Goal: Use online tool/utility: Use online tool/utility

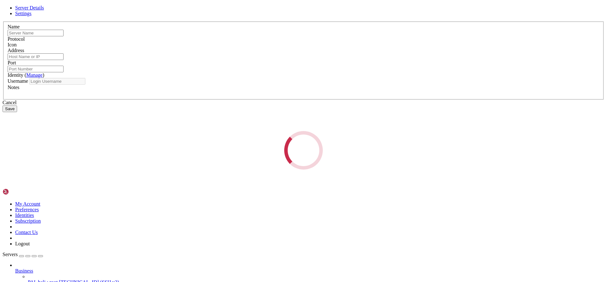
type input "phoenix-contabo 8gb"
type input "[TECHNICAL_ID]"
type input "22"
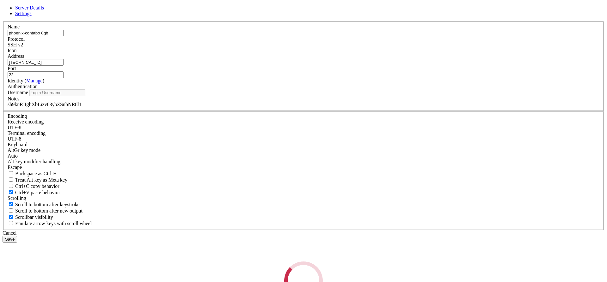
type input "root"
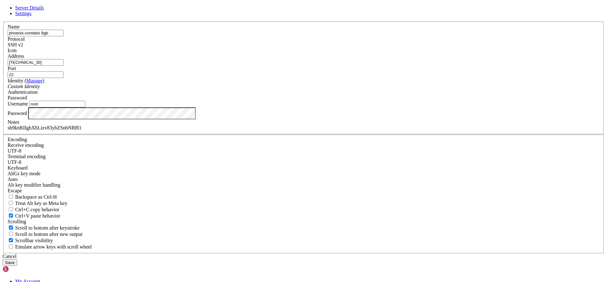
click at [64, 66] on input "[TECHNICAL_ID]" at bounding box center [36, 62] width 56 height 7
click at [349, 254] on div "Cancel" at bounding box center [304, 257] width 602 height 6
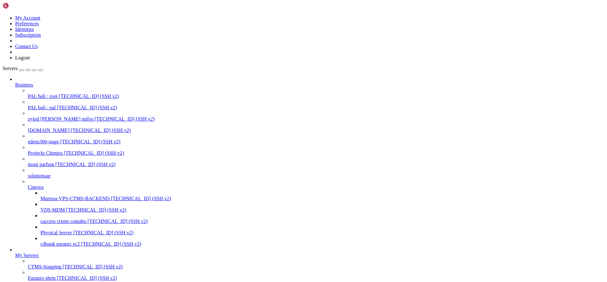
scroll to position [26, 0]
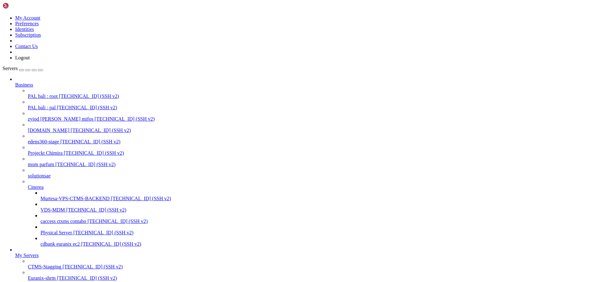
scroll to position [284, 0]
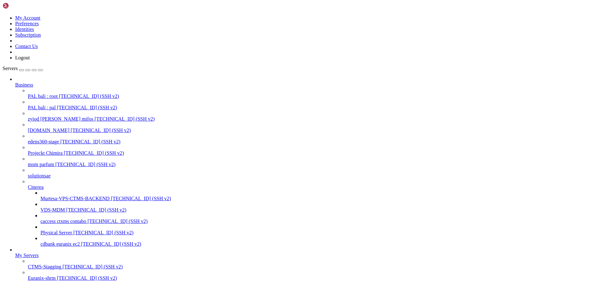
scroll to position [468, 0]
drag, startPoint x: 67, startPoint y: 679, endPoint x: 75, endPoint y: 685, distance: 10.0
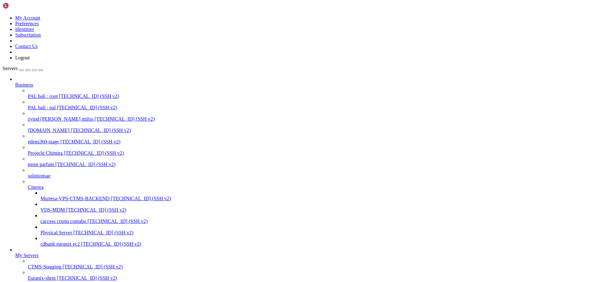
scroll to position [1524, 0]
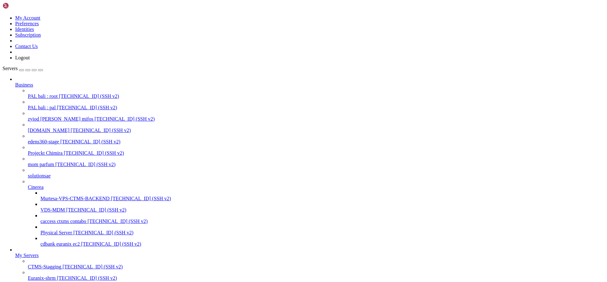
drag, startPoint x: 347, startPoint y: 674, endPoint x: 445, endPoint y: 674, distance: 97.9
drag, startPoint x: 6, startPoint y: 669, endPoint x: 71, endPoint y: 688, distance: 67.9
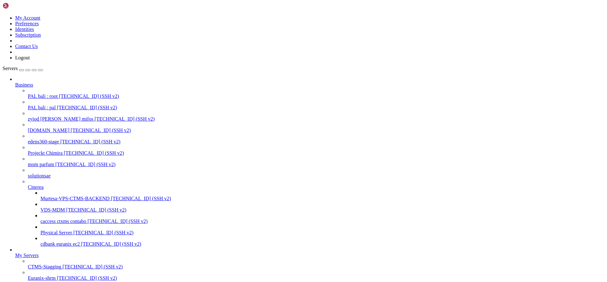
drag, startPoint x: 514, startPoint y: 675, endPoint x: 6, endPoint y: 667, distance: 508.1
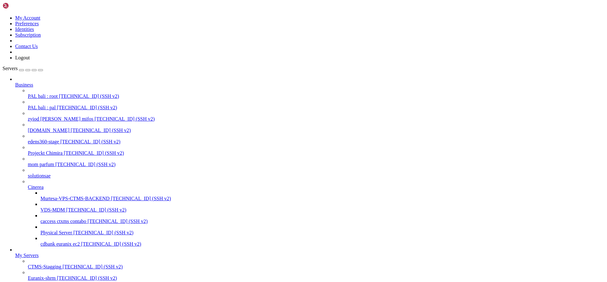
drag, startPoint x: 65, startPoint y: 676, endPoint x: 6, endPoint y: 665, distance: 60.1
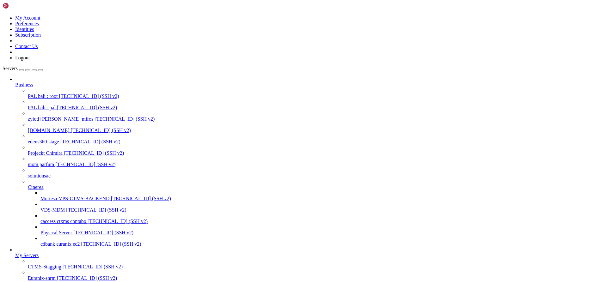
scroll to position [1629, 0]
drag, startPoint x: 5, startPoint y: 652, endPoint x: 56, endPoint y: 687, distance: 61.3
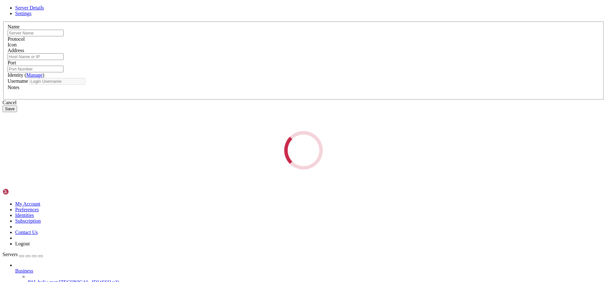
type input "phoenix-contabo 8gb"
type input "[TECHNICAL_ID]"
type input "22"
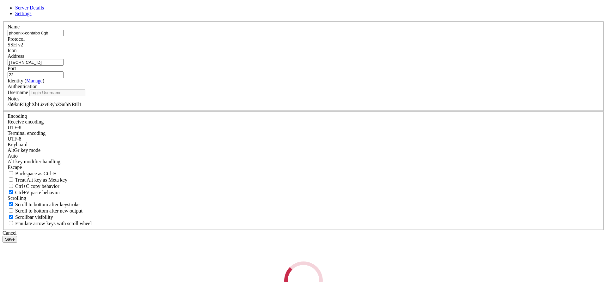
type input "root"
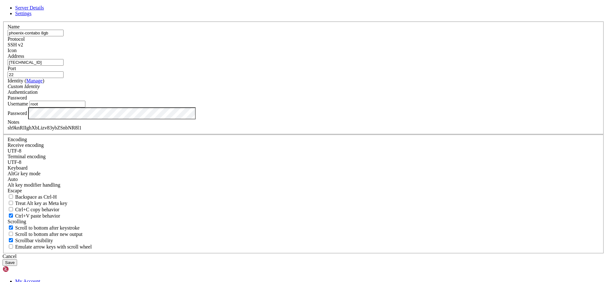
click at [51, 266] on div "Server Details Settings Name [GEOGRAPHIC_DATA]-contabo 8gb Protocol SSH v2 Icon" at bounding box center [304, 135] width 602 height 261
click at [50, 266] on div "Server Details Settings Name [GEOGRAPHIC_DATA]-contabo 8gb Protocol SSH v2 Icon" at bounding box center [304, 135] width 602 height 261
click at [248, 131] on div "sh9knRIIghXbLizv83ybZSnbNR8l1" at bounding box center [303, 128] width 591 height 6
copy div "sh9knRIIghXbLizv83ybZSnbNR8l1"
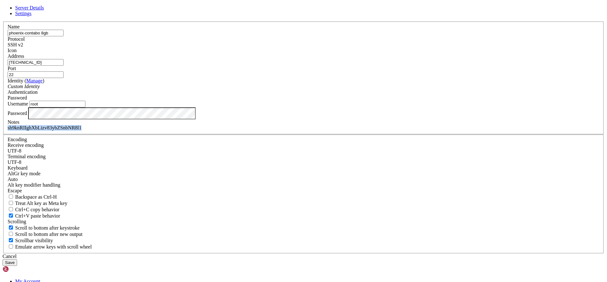
click at [3, 21] on link at bounding box center [3, 21] width 0 height 0
